Goal: Answer question/provide support: Share knowledge or assist other users

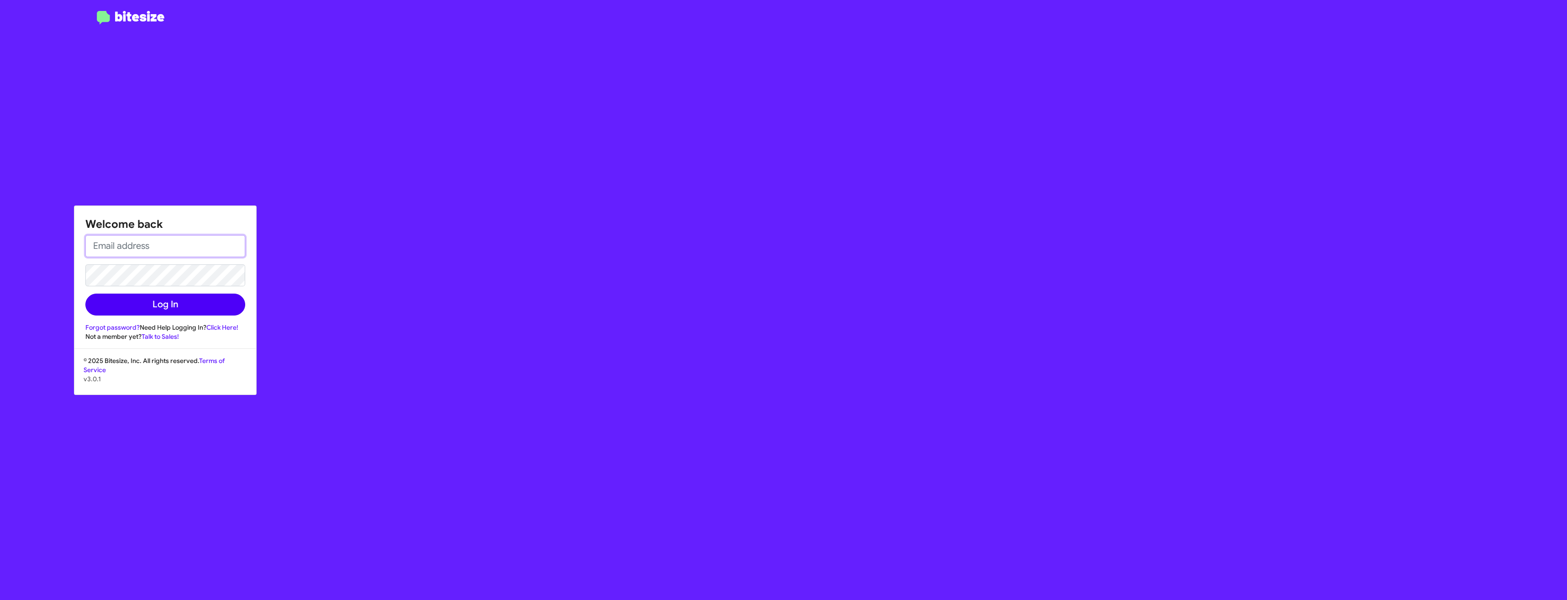
type input "[EMAIL_ADDRESS][DOMAIN_NAME]"
click at [174, 304] on button "Log In" at bounding box center [165, 305] width 160 height 22
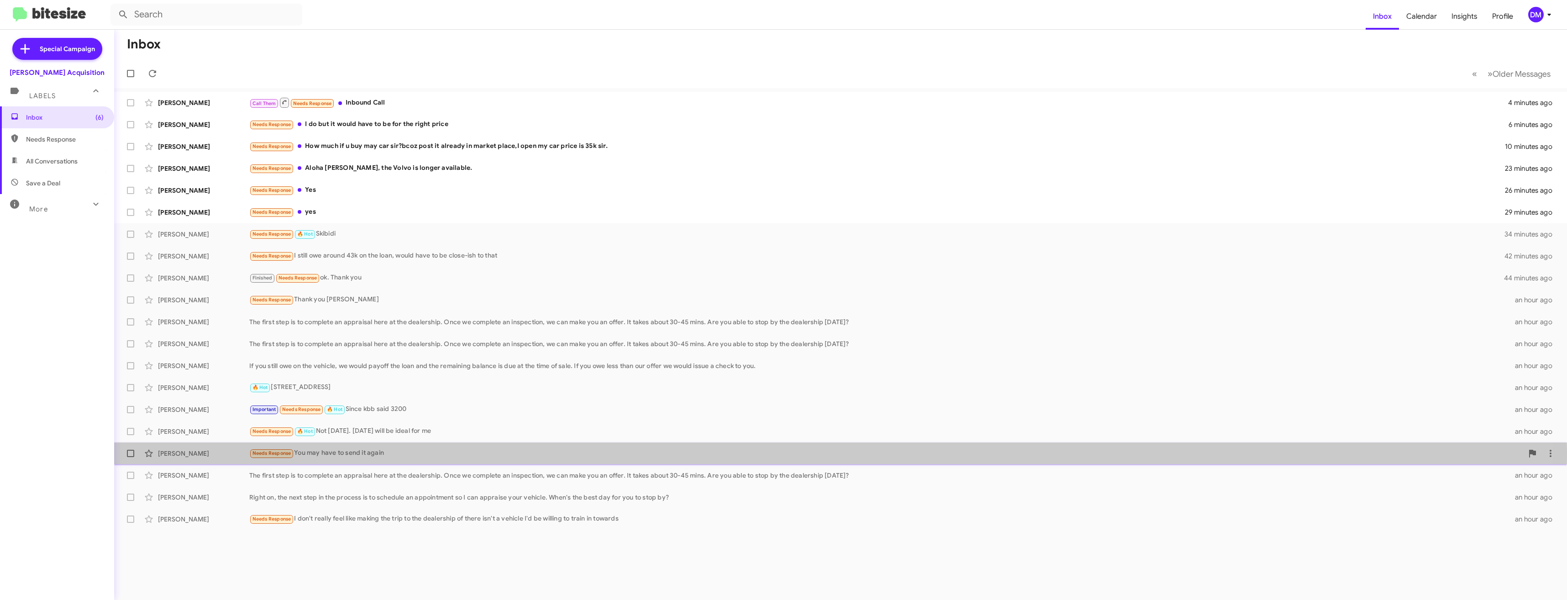
click at [400, 456] on div "Needs Response You may have to send it again" at bounding box center [886, 453] width 1274 height 10
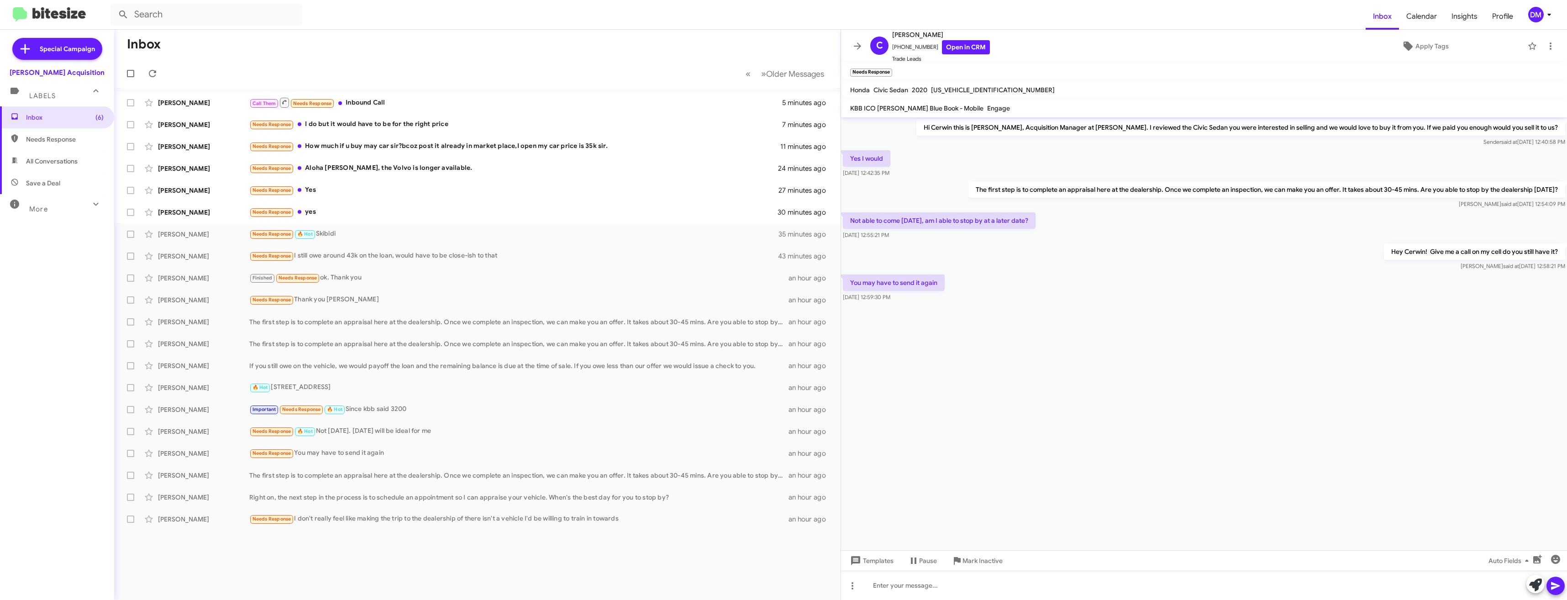
click at [953, 89] on span "[US_VEHICLE_IDENTIFICATION_NUMBER]" at bounding box center [993, 90] width 124 height 8
copy span "[US_VEHICLE_IDENTIFICATION_NUMBER]"
